Goal: Task Accomplishment & Management: Manage account settings

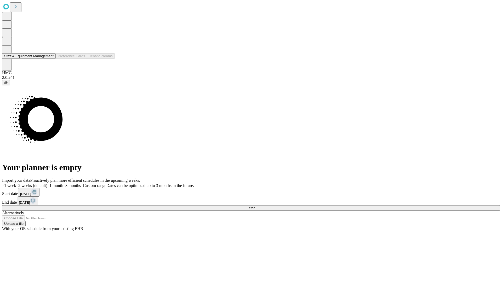
click at [49, 59] on button "Staff & Equipment Management" at bounding box center [29, 55] width 54 height 5
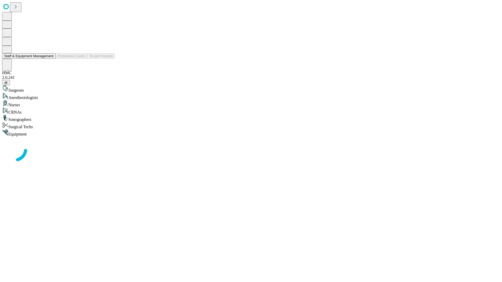
click at [50, 59] on button "Staff & Equipment Management" at bounding box center [29, 55] width 54 height 5
